Goal: Task Accomplishment & Management: Use online tool/utility

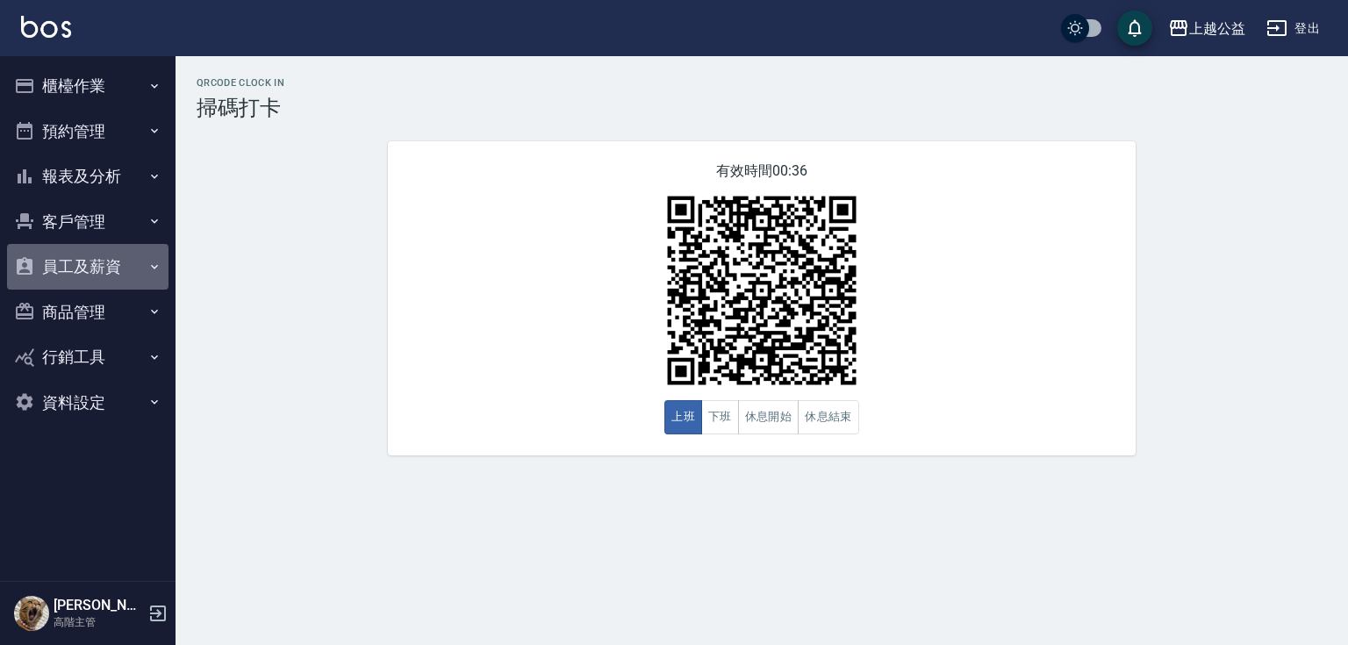
click at [152, 261] on icon "button" at bounding box center [154, 267] width 14 height 14
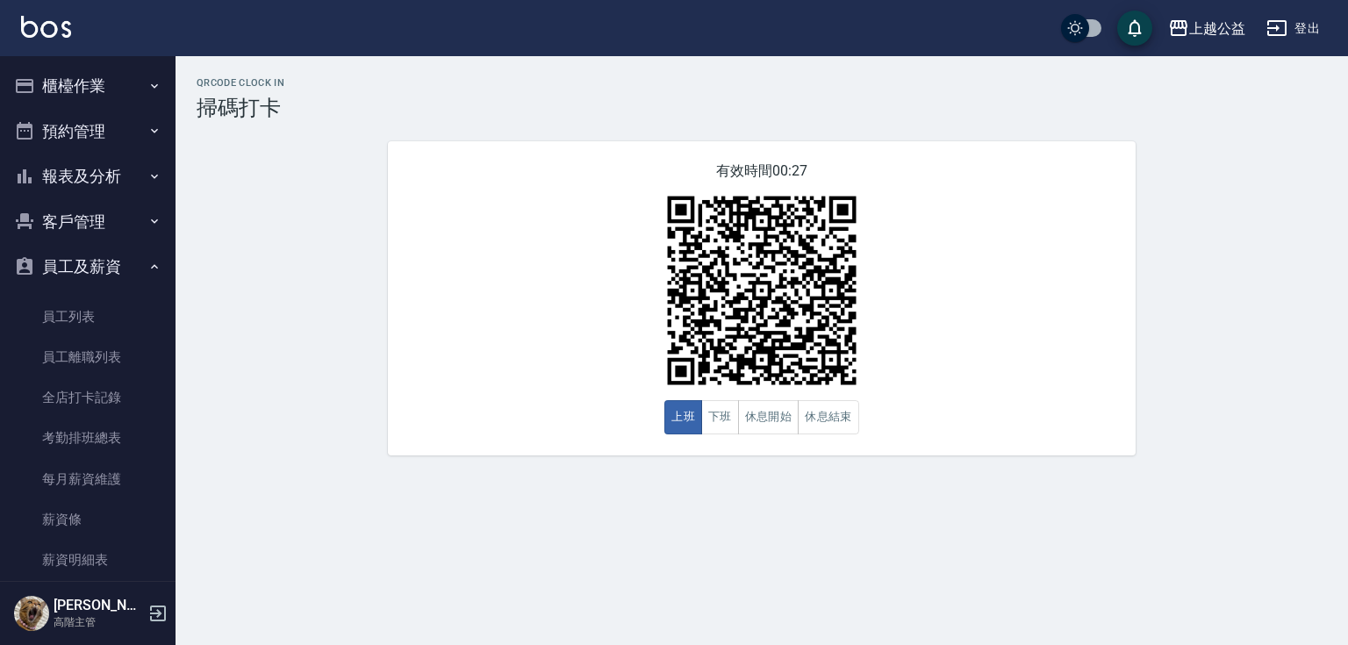
click at [47, 18] on img at bounding box center [46, 27] width 50 height 22
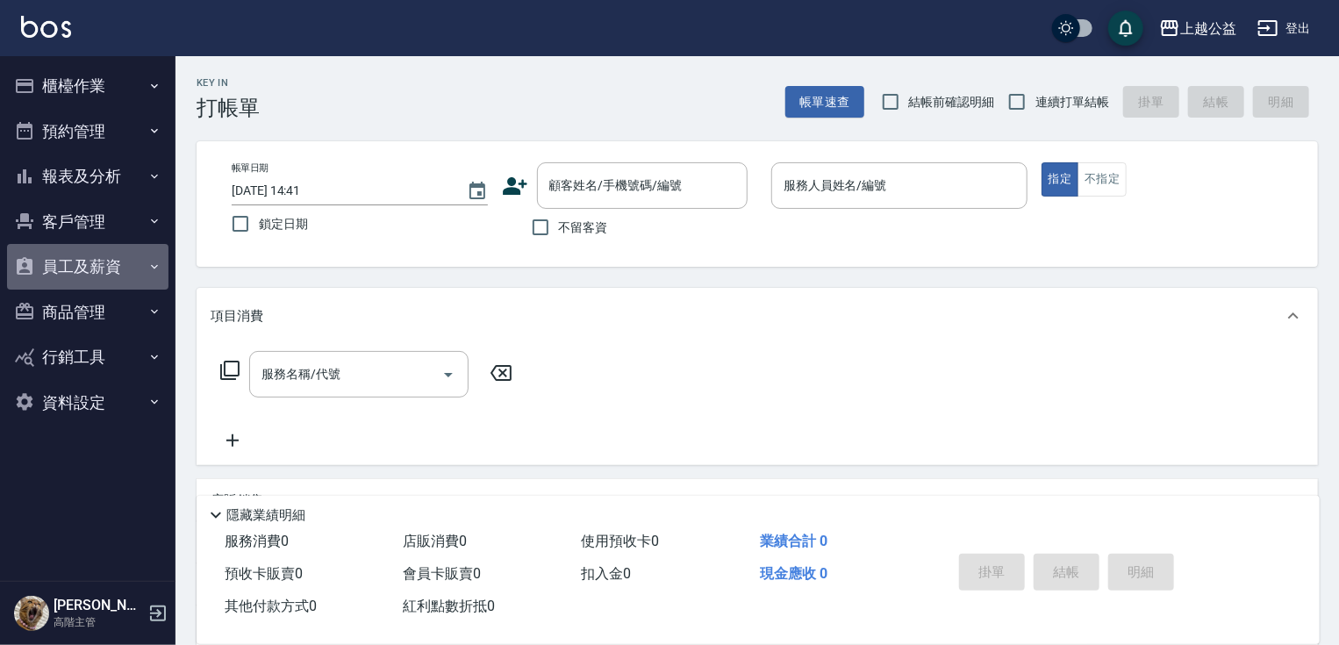
click at [154, 262] on icon "button" at bounding box center [154, 267] width 14 height 14
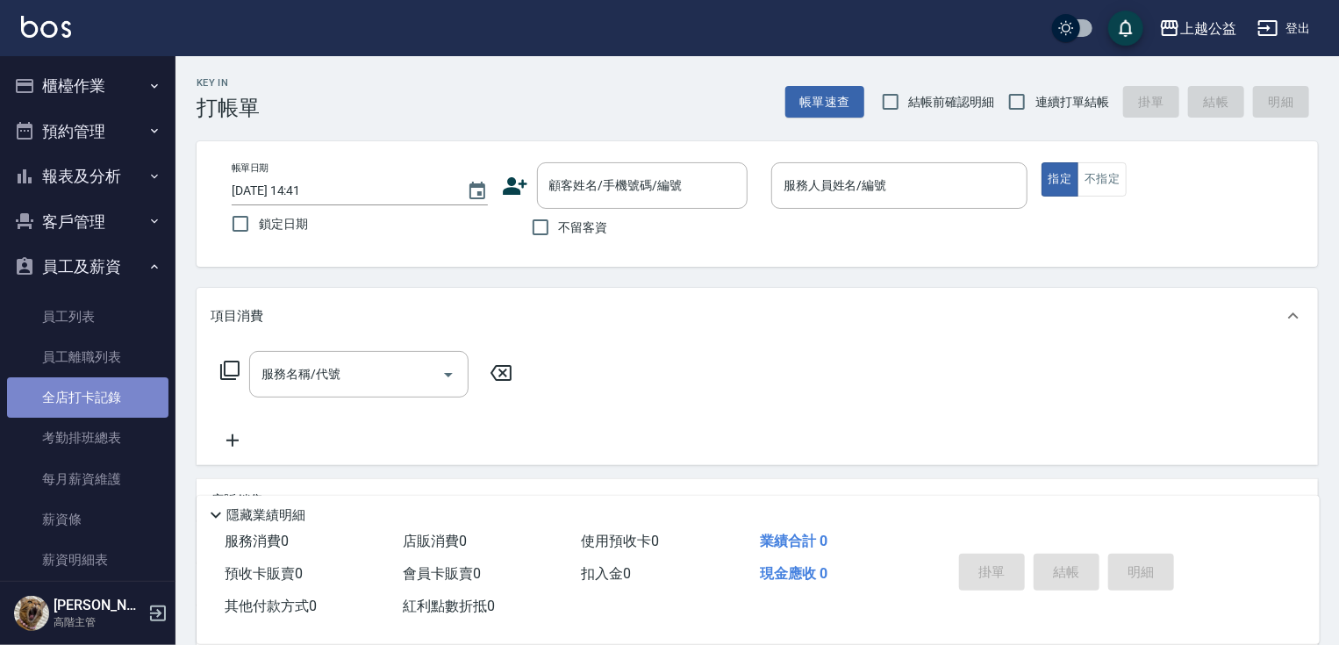
click at [116, 388] on link "全店打卡記錄" at bounding box center [87, 397] width 161 height 40
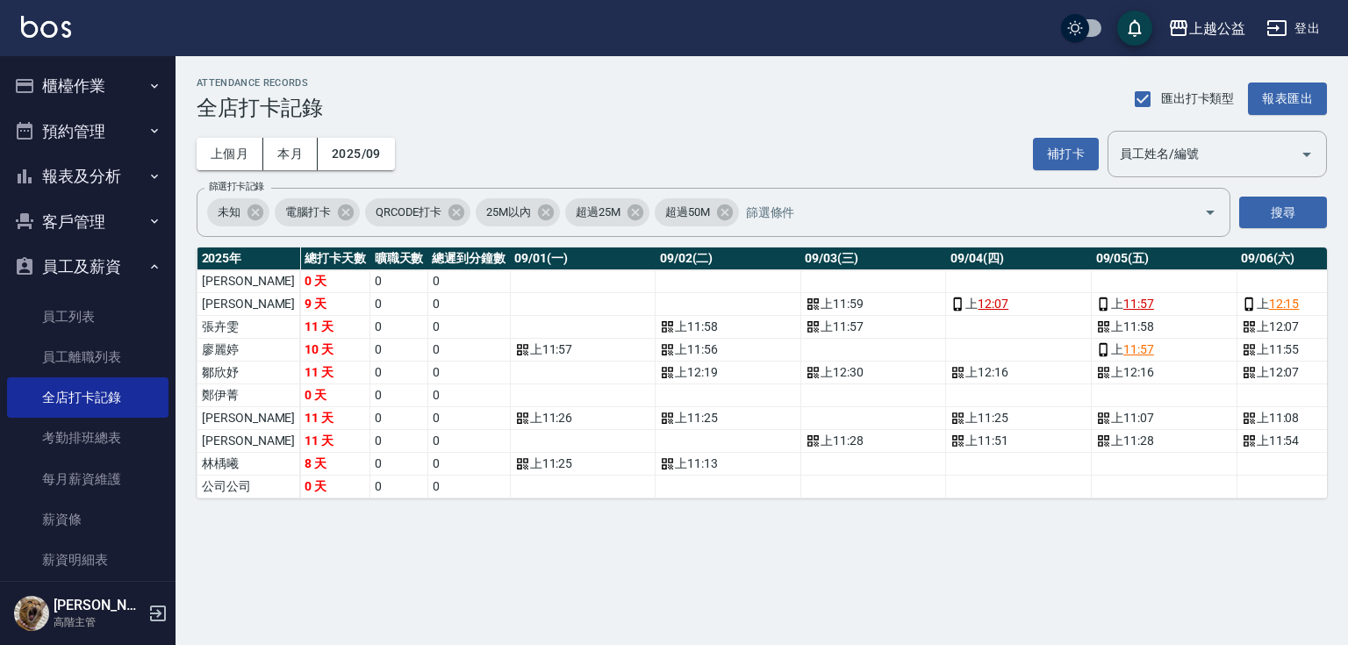
click at [95, 84] on button "櫃檯作業" at bounding box center [87, 86] width 161 height 46
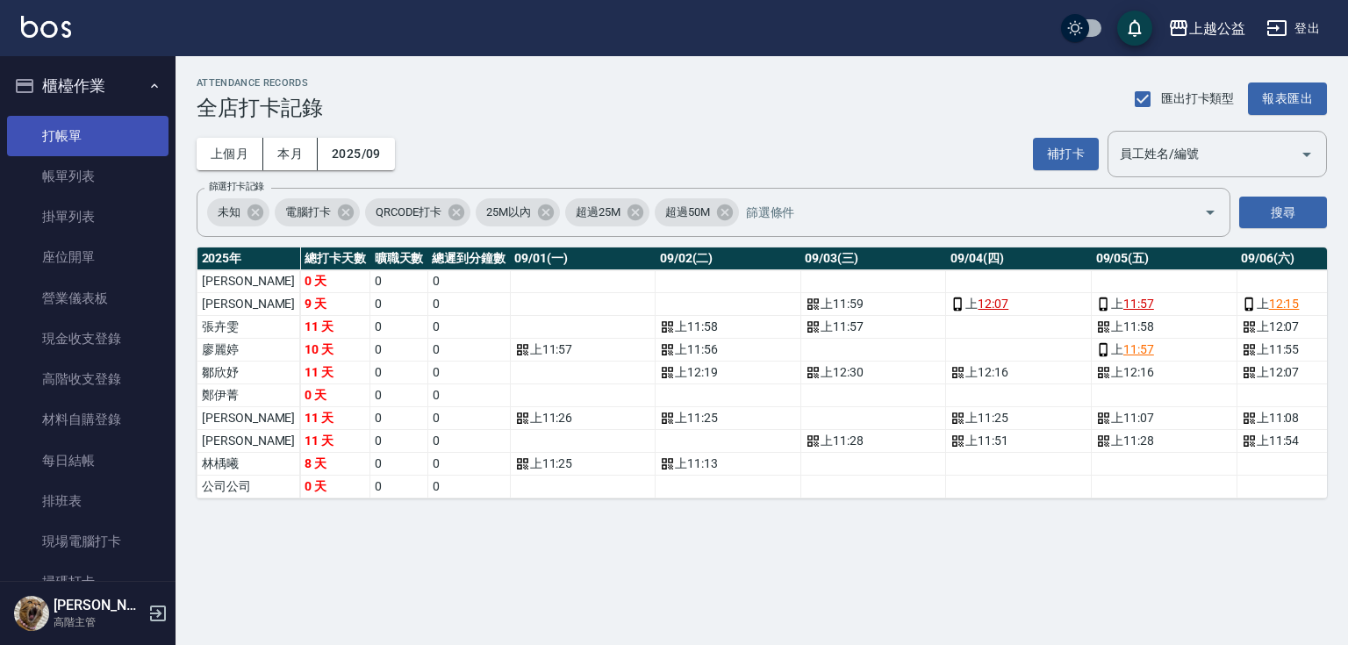
click at [91, 144] on link "打帳單" at bounding box center [87, 136] width 161 height 40
